Goal: Transaction & Acquisition: Purchase product/service

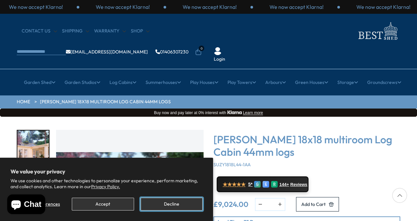
click at [171, 204] on button "Decline" at bounding box center [172, 204] width 62 height 13
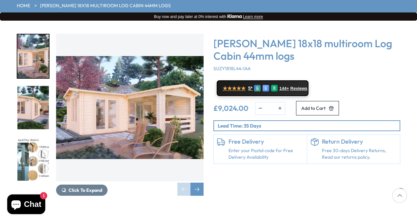
scroll to position [98, 0]
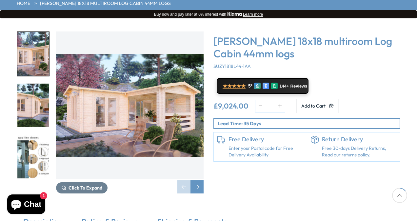
click at [29, 91] on img "2 / 7" at bounding box center [32, 106] width 31 height 44
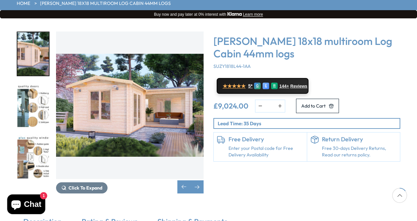
click at [29, 91] on img "3 / 7" at bounding box center [32, 106] width 31 height 44
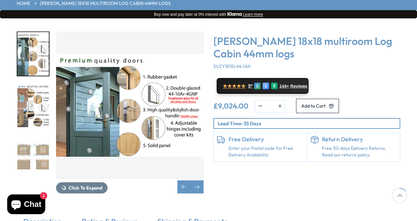
click at [29, 91] on img "4 / 7" at bounding box center [32, 106] width 31 height 44
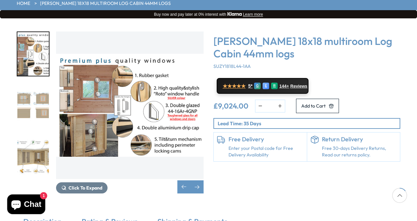
click at [30, 91] on img "5 / 7" at bounding box center [32, 106] width 31 height 44
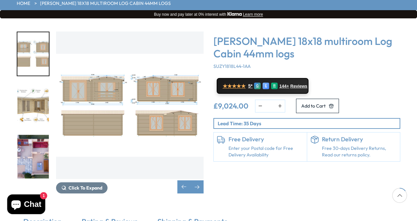
click at [30, 91] on img "6 / 7" at bounding box center [32, 106] width 31 height 44
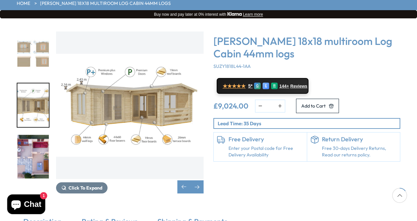
click at [30, 91] on img "6 / 7" at bounding box center [32, 106] width 31 height 44
click at [25, 135] on img "7 / 7" at bounding box center [32, 157] width 31 height 44
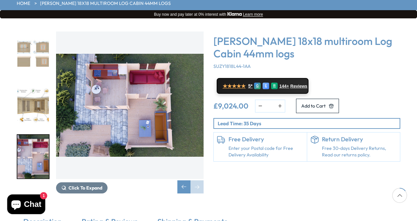
click at [26, 135] on img "7 / 7" at bounding box center [32, 157] width 31 height 44
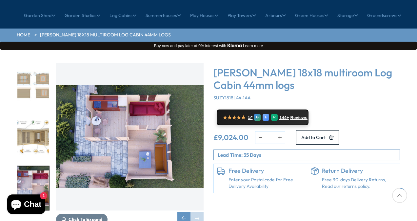
scroll to position [66, 0]
